Goal: Find specific page/section

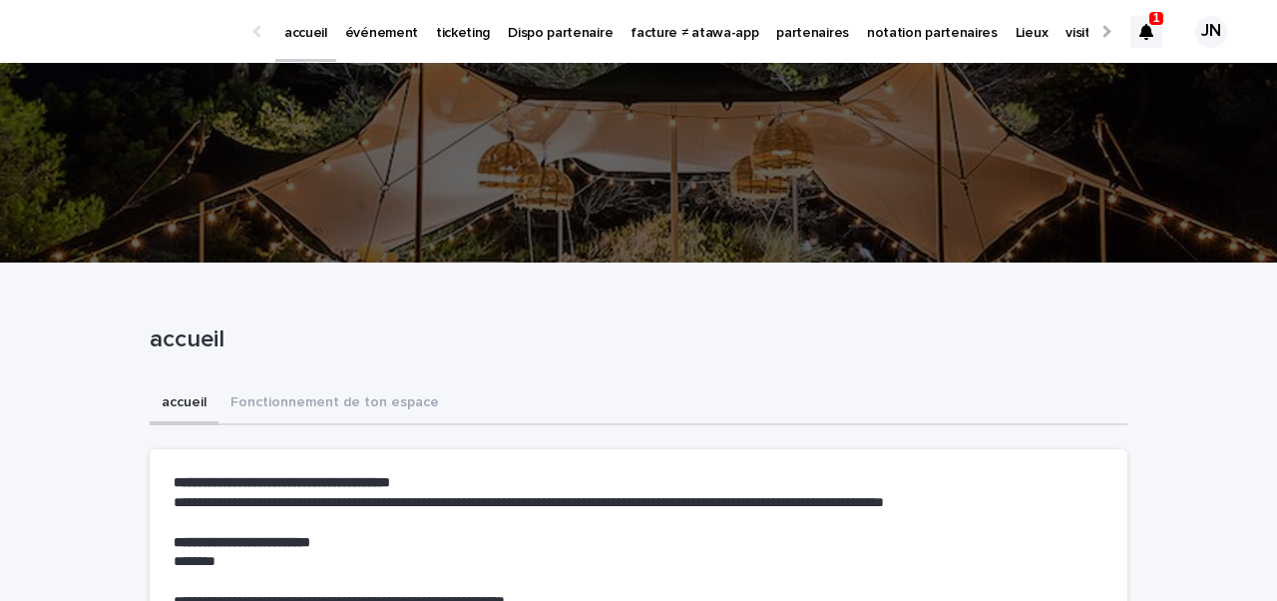
click at [792, 33] on p "partenaires" at bounding box center [812, 21] width 73 height 42
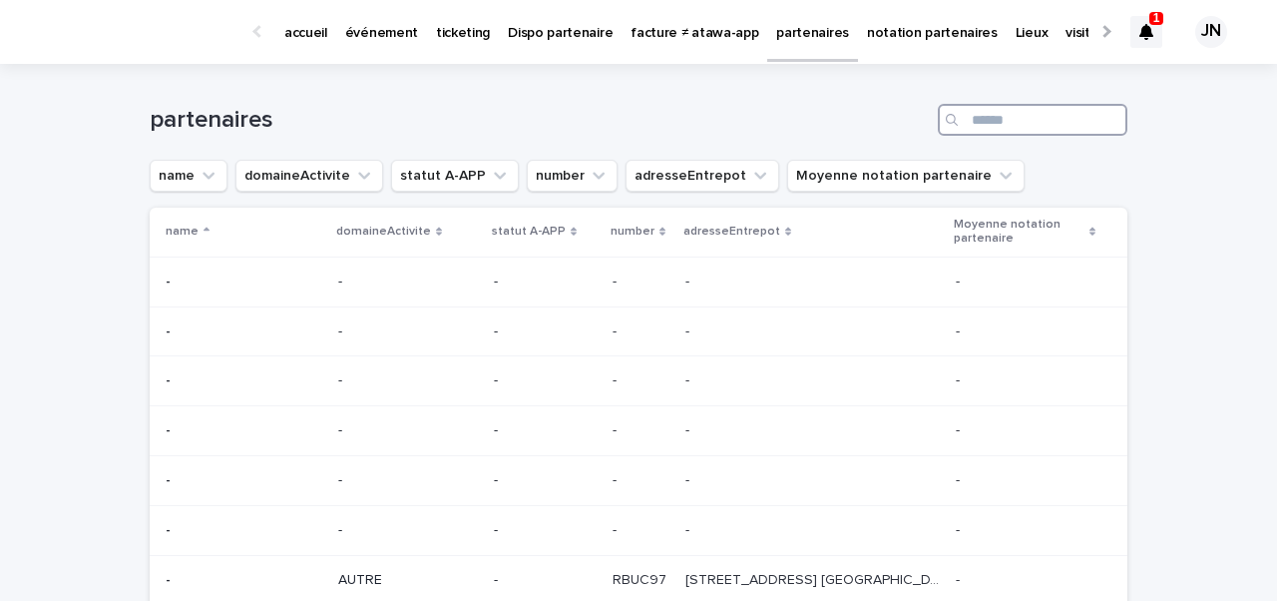
click at [982, 118] on input "Search" at bounding box center [1033, 120] width 190 height 32
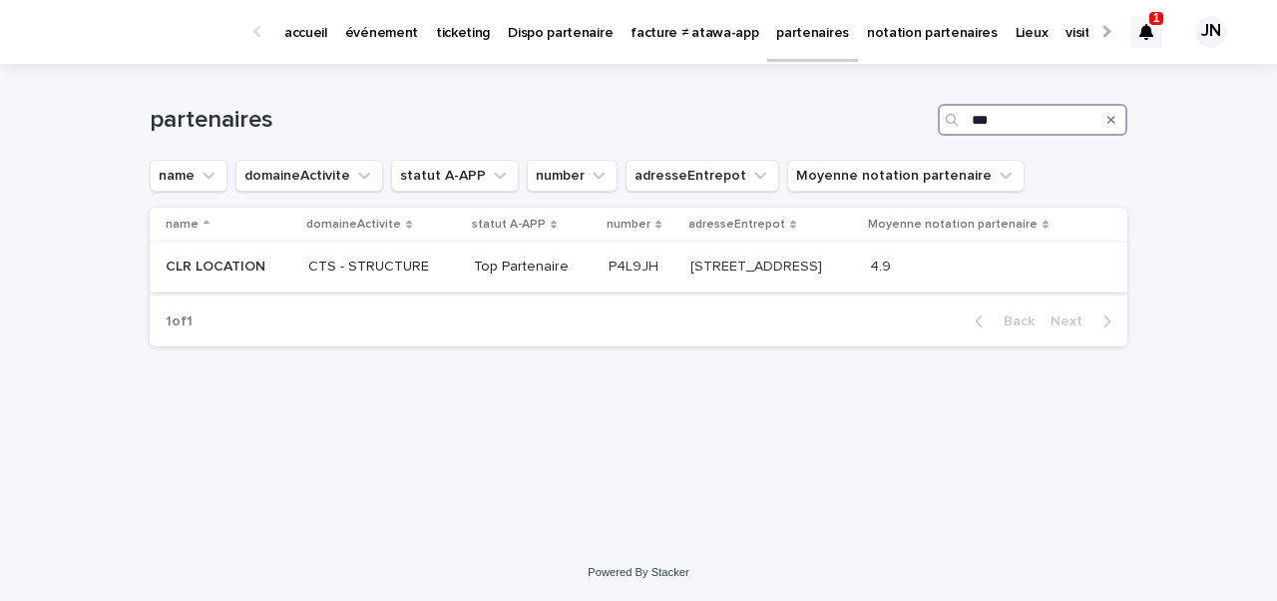
type input "***"
click at [609, 269] on p "P4L9JH" at bounding box center [636, 264] width 54 height 21
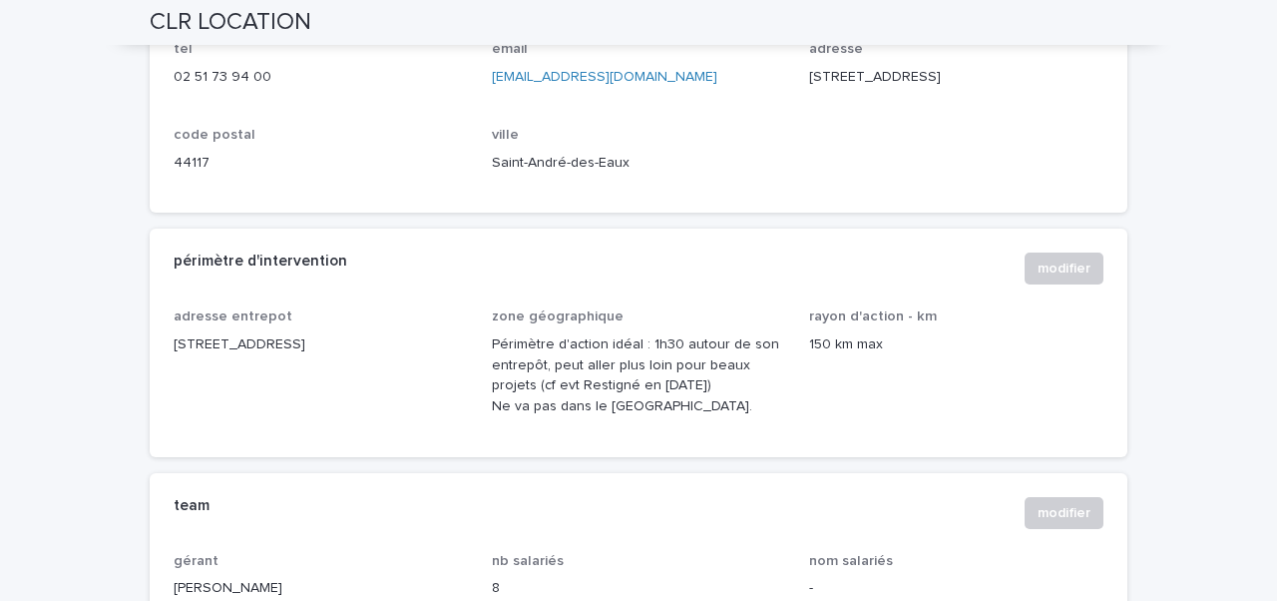
scroll to position [1150, 0]
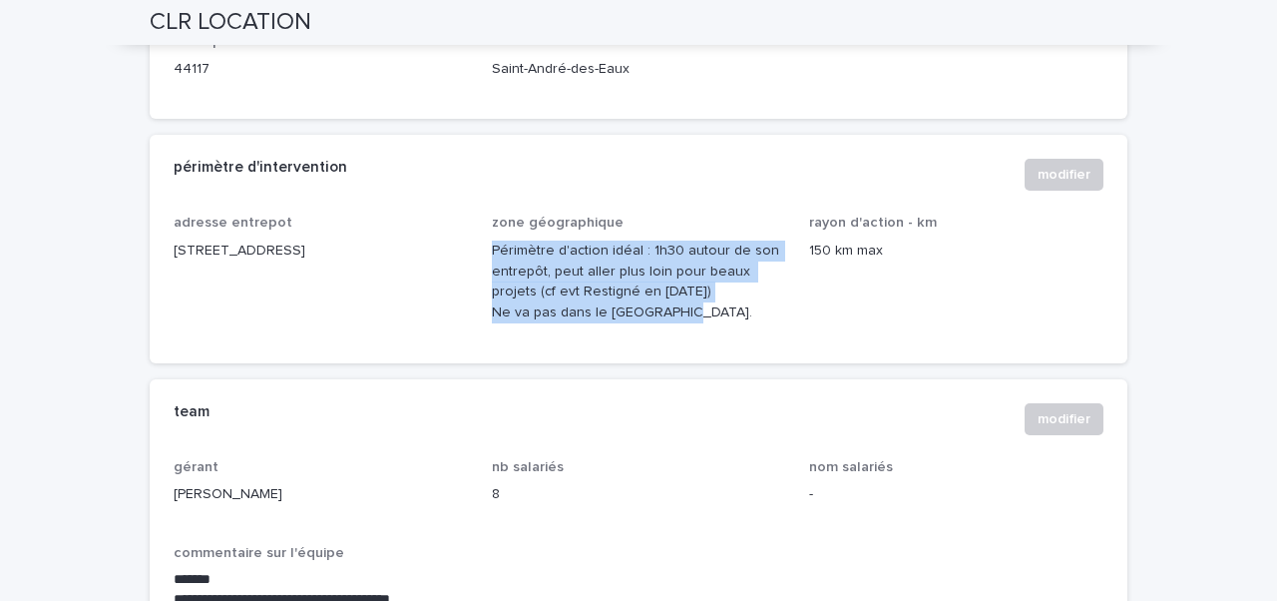
drag, startPoint x: 484, startPoint y: 269, endPoint x: 741, endPoint y: 358, distance: 272.3
click at [741, 338] on div "adresse entrepot [STREET_ADDRESS] zone géographique Périmètre d'action idéal : …" at bounding box center [639, 277] width 930 height 124
click at [741, 338] on div "zone géographique Périmètre d'action idéal : 1h30 autour de son entrepôt, peut …" at bounding box center [639, 277] width 294 height 124
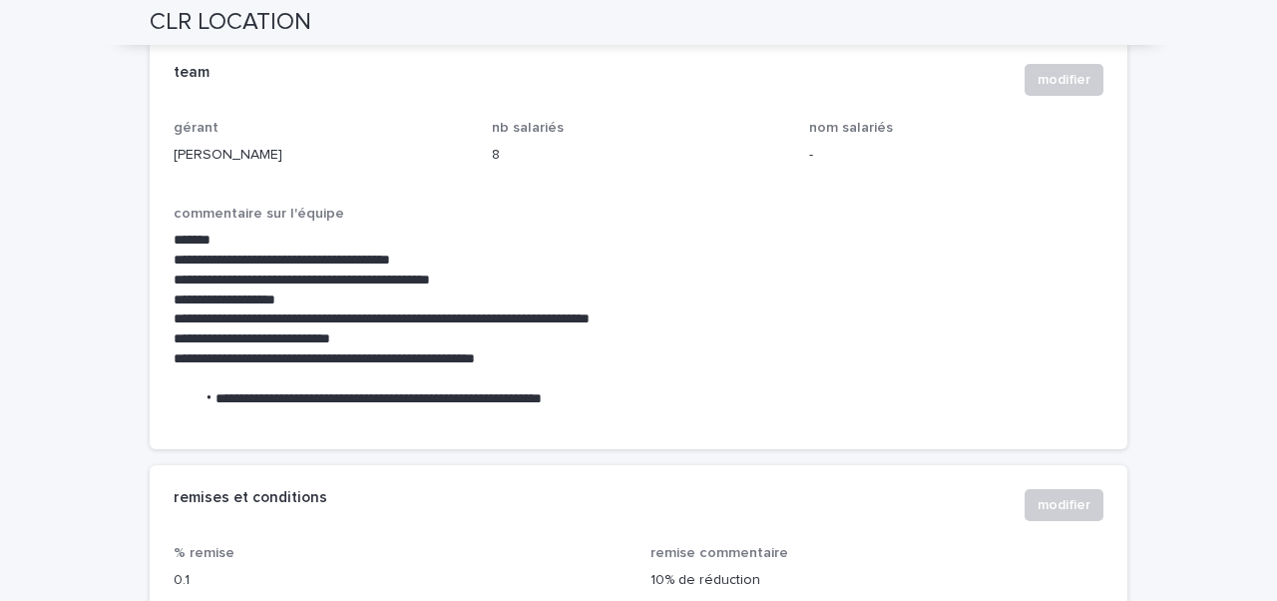
scroll to position [1648, 0]
